Goal: Task Accomplishment & Management: Use online tool/utility

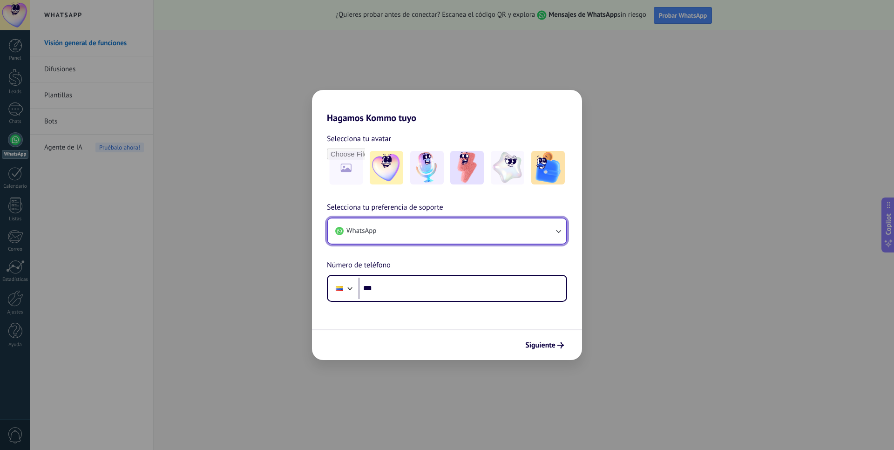
click at [478, 236] on button "WhatsApp" at bounding box center [447, 230] width 238 height 25
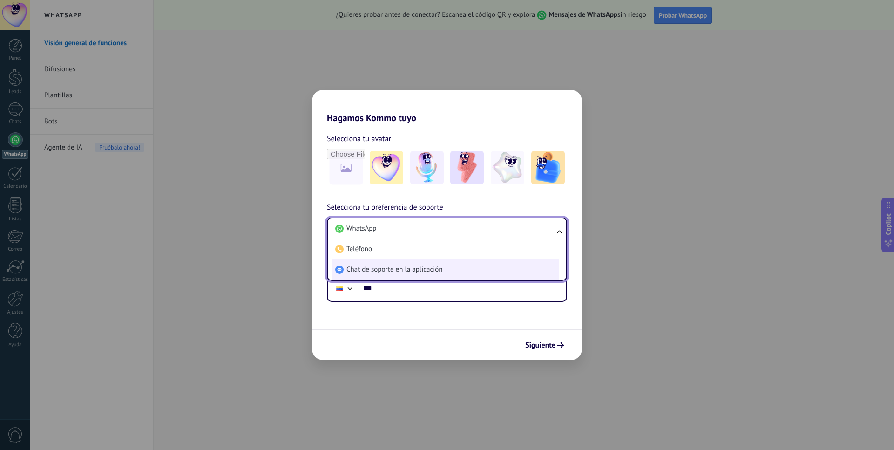
click at [408, 272] on span "Chat de soporte en la aplicación" at bounding box center [394, 269] width 96 height 9
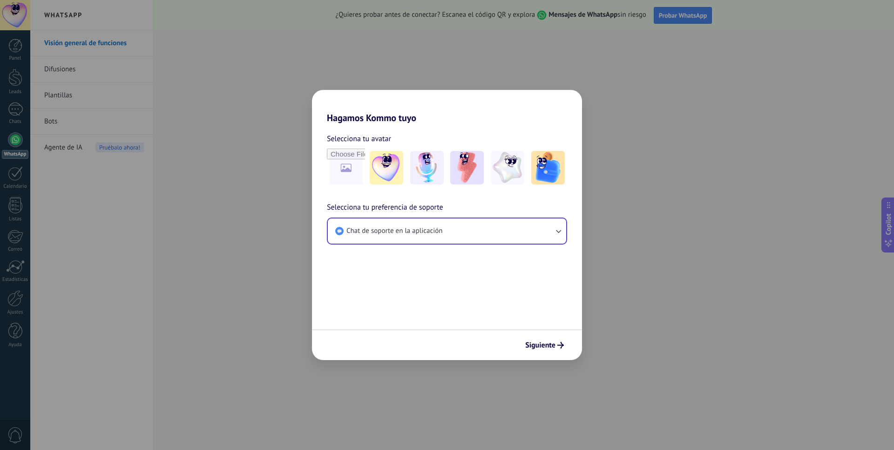
click at [463, 267] on form "Selecciona tu avatar Selecciona tu preferencia de soporte Chat de soporte en la…" at bounding box center [447, 241] width 270 height 237
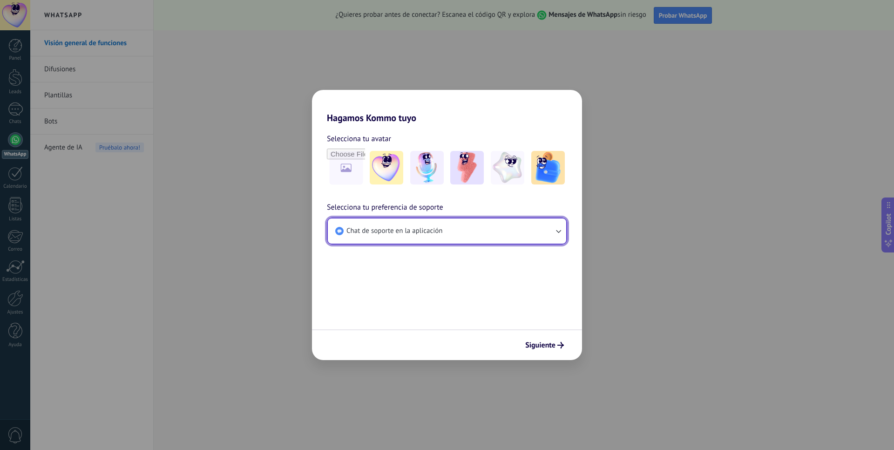
click at [504, 236] on button "Chat de soporte en la aplicación" at bounding box center [447, 230] width 238 height 25
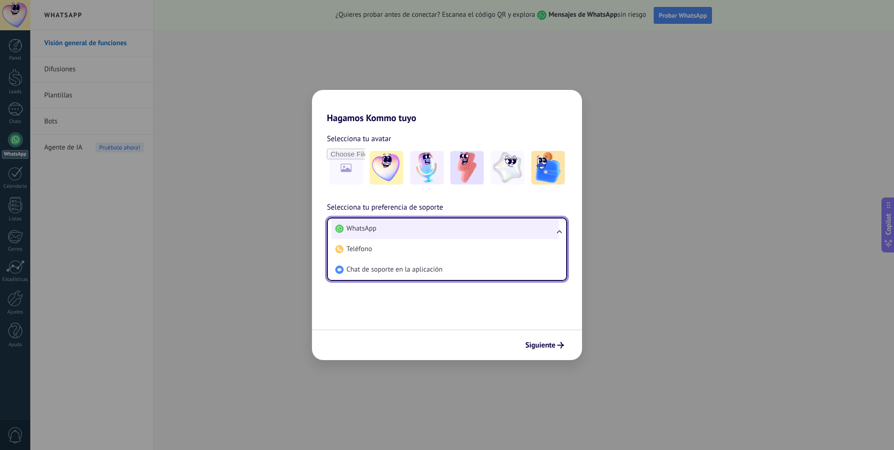
click at [403, 231] on li "WhatsApp" at bounding box center [445, 228] width 227 height 20
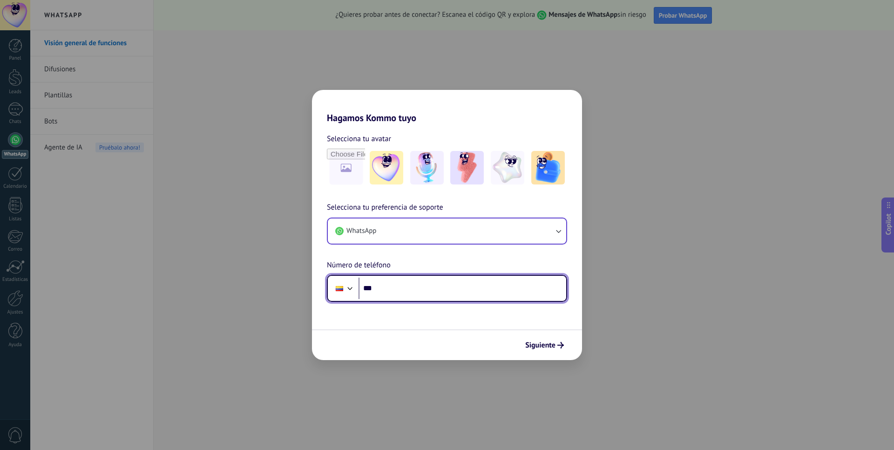
click at [386, 295] on input "***" at bounding box center [463, 288] width 208 height 21
type input "**********"
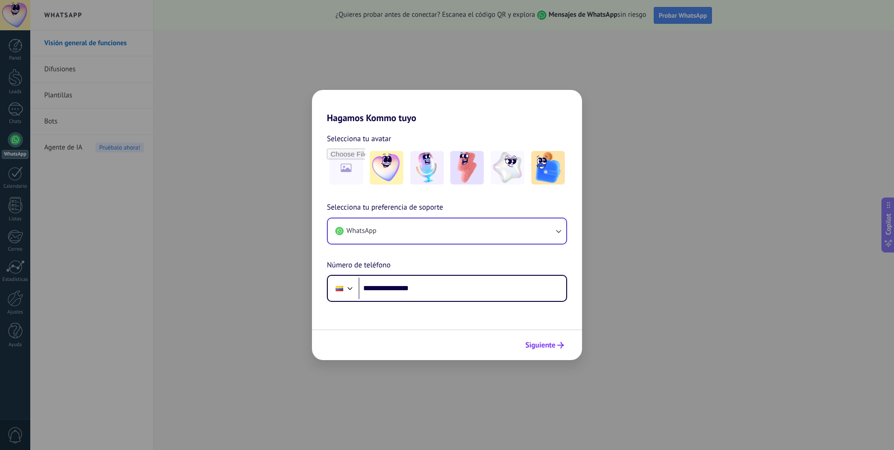
click at [547, 347] on span "Siguiente" at bounding box center [540, 345] width 30 height 7
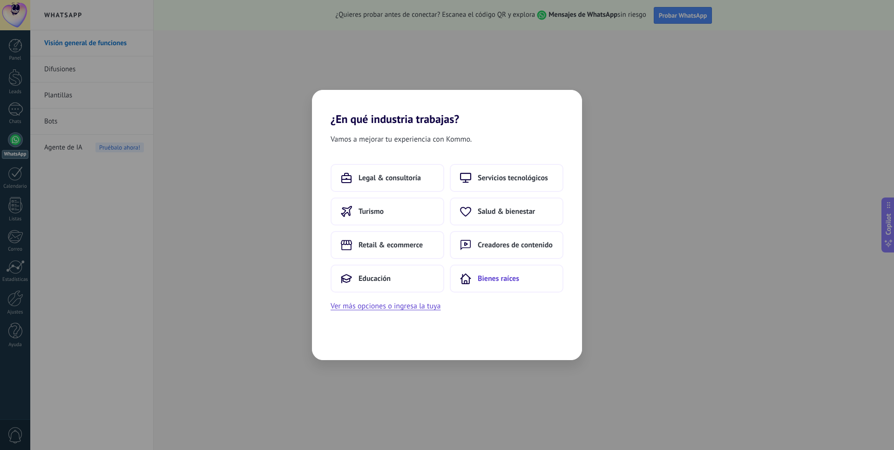
click at [506, 280] on span "Bienes raíces" at bounding box center [498, 278] width 41 height 9
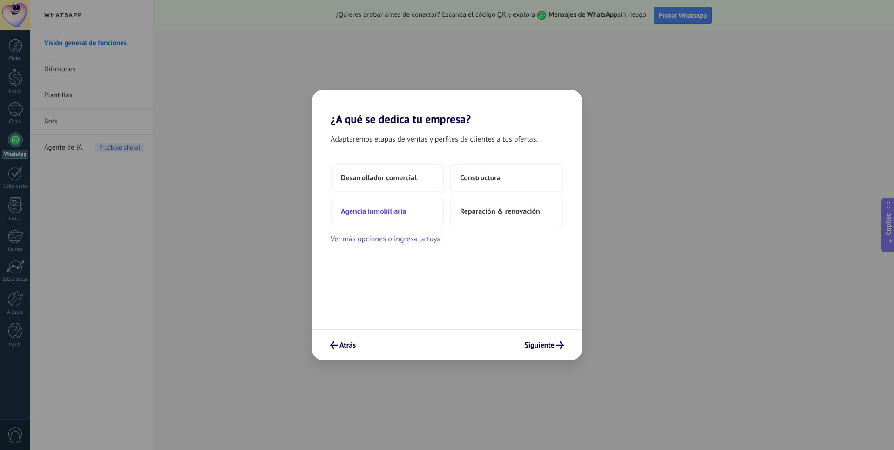
click at [366, 216] on span "Agencia inmobiliaria" at bounding box center [373, 211] width 65 height 9
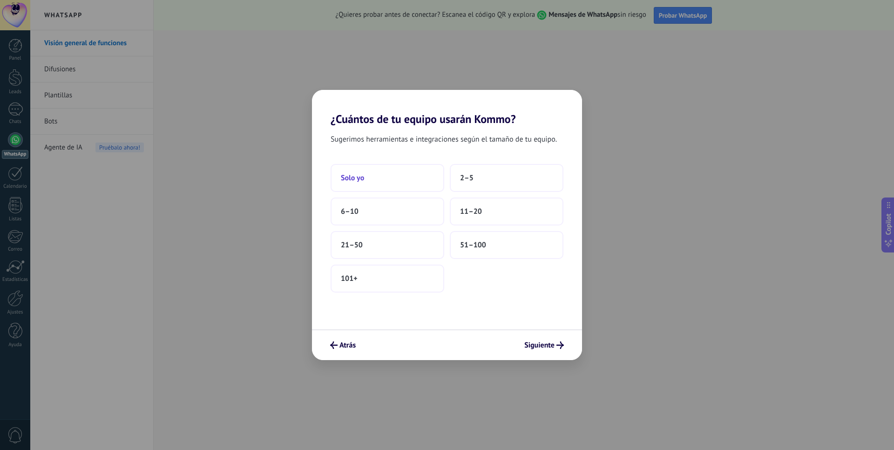
click at [372, 185] on button "Solo yo" at bounding box center [388, 178] width 114 height 28
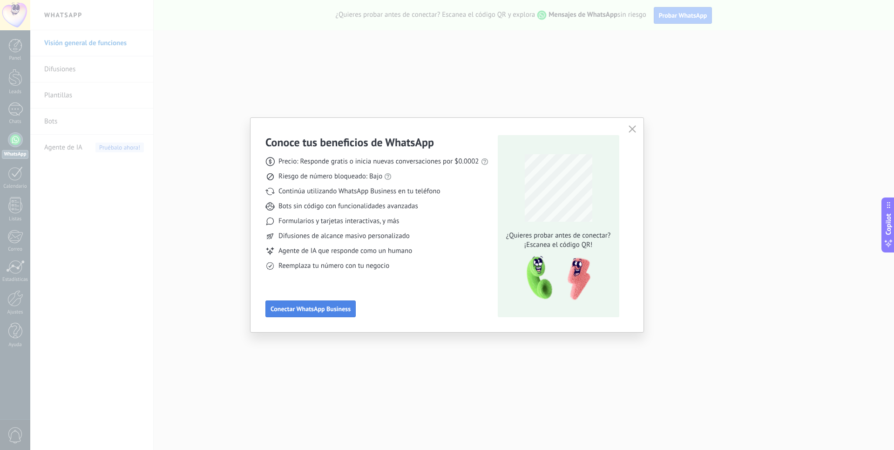
click at [325, 308] on span "Conectar WhatsApp Business" at bounding box center [311, 308] width 80 height 7
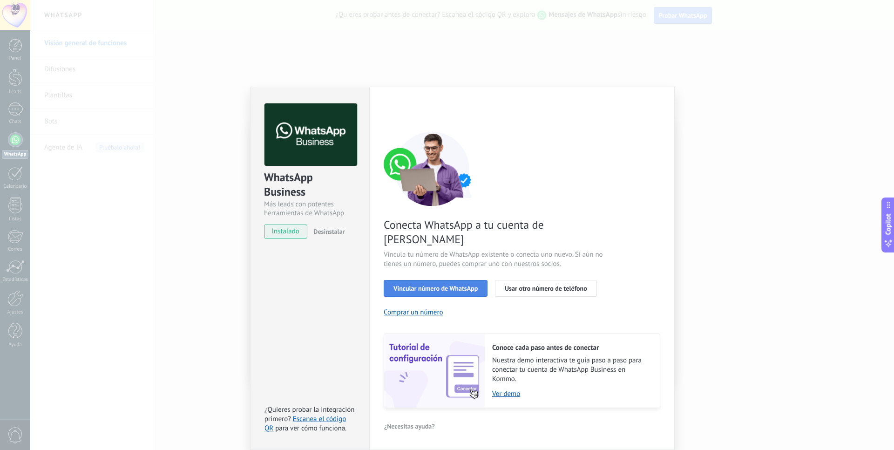
click at [435, 280] on button "Vincular número de WhatsApp" at bounding box center [436, 288] width 104 height 17
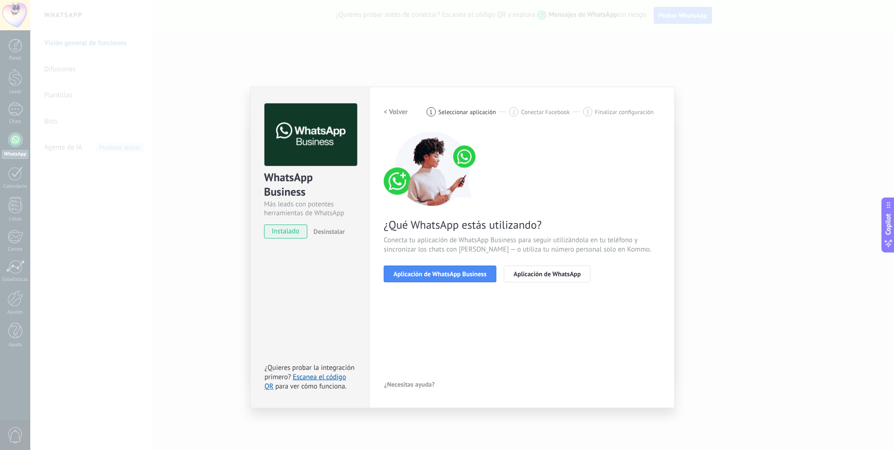
click at [435, 280] on button "Aplicación de WhatsApp Business" at bounding box center [440, 273] width 113 height 17
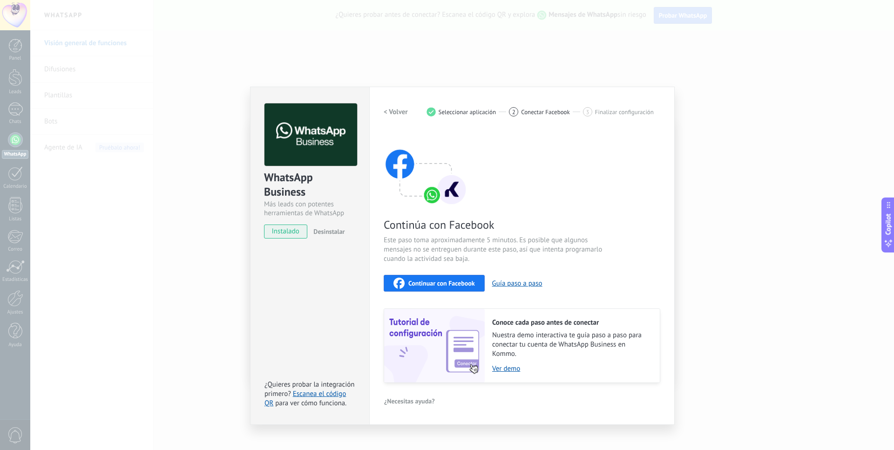
click at [451, 280] on span "Continuar con Facebook" at bounding box center [441, 283] width 67 height 7
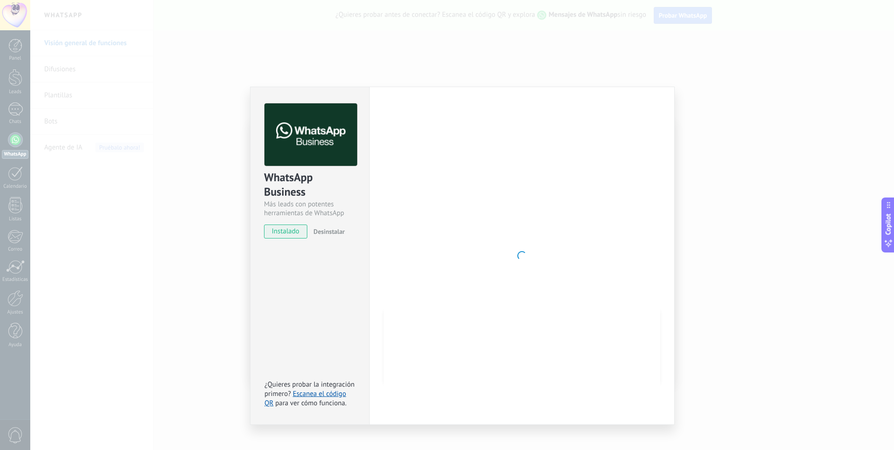
click at [528, 200] on div at bounding box center [522, 255] width 277 height 305
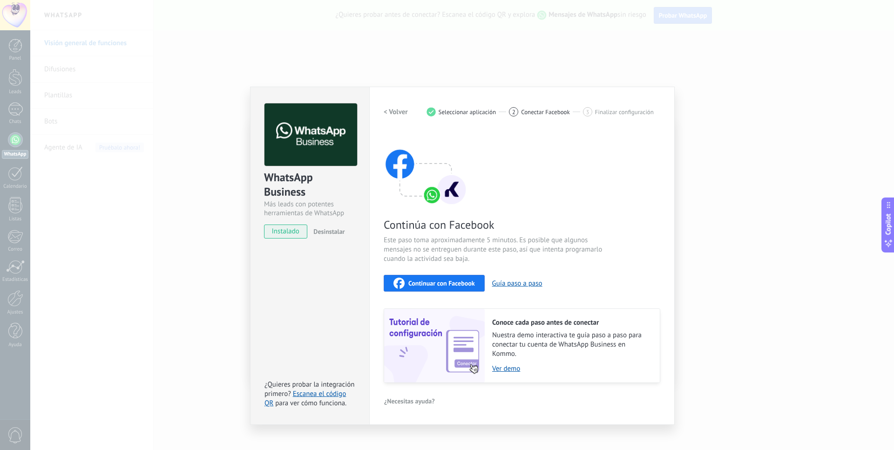
click at [441, 283] on span "Continuar con Facebook" at bounding box center [441, 283] width 67 height 7
